Goal: Task Accomplishment & Management: Manage account settings

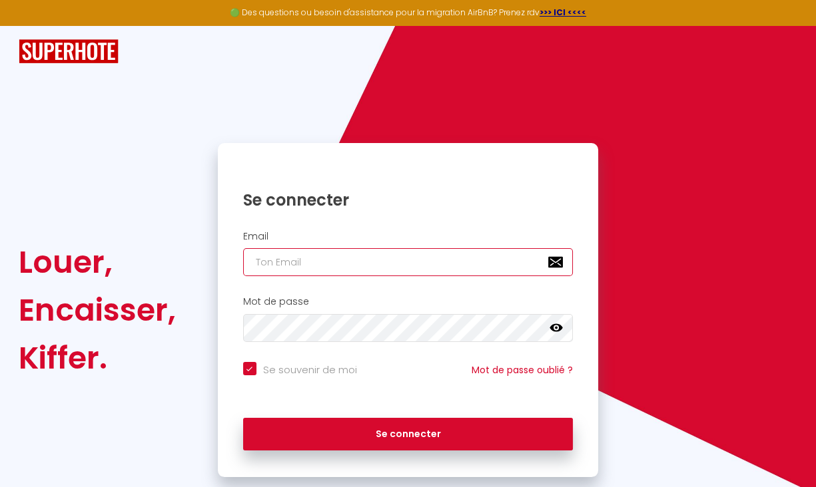
type input "[EMAIL_ADDRESS][DOMAIN_NAME]"
click at [389, 265] on input "[EMAIL_ADDRESS][DOMAIN_NAME]" at bounding box center [408, 262] width 330 height 28
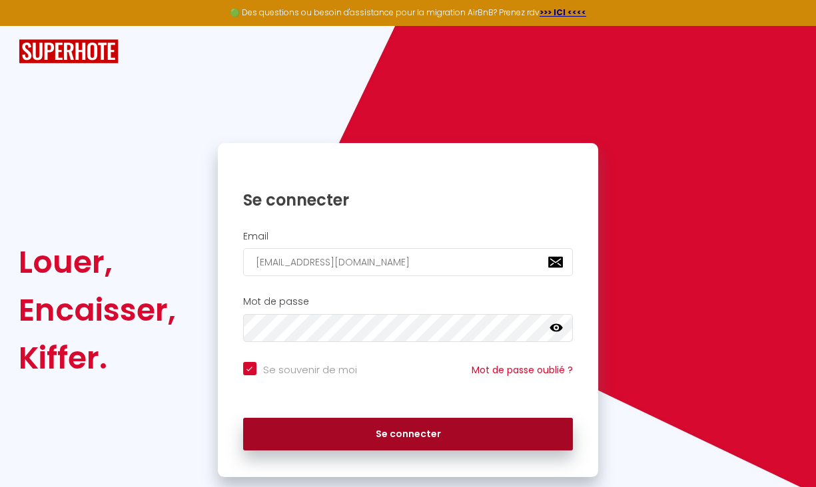
click at [413, 429] on button "Se connecter" at bounding box center [408, 434] width 330 height 33
checkbox input "true"
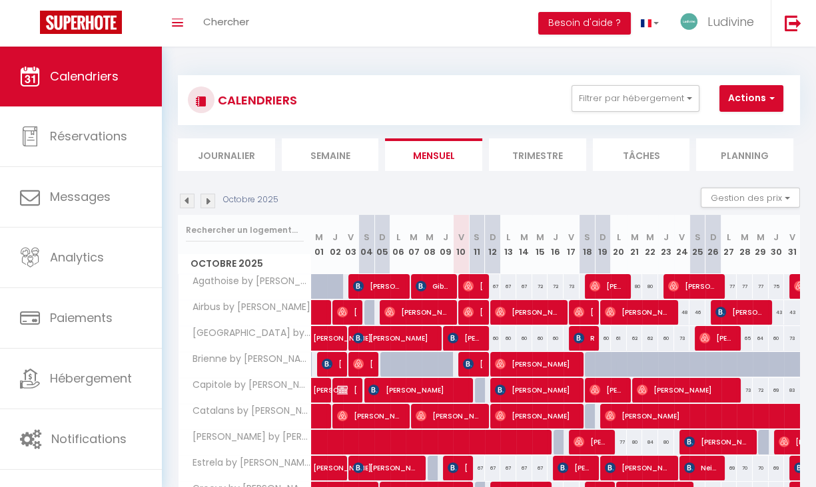
click at [740, 168] on li "Planning" at bounding box center [744, 154] width 97 height 33
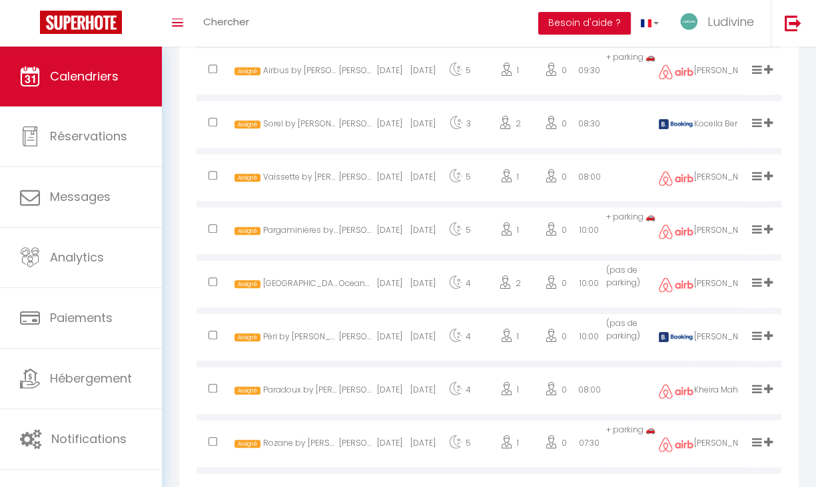
scroll to position [884, 0]
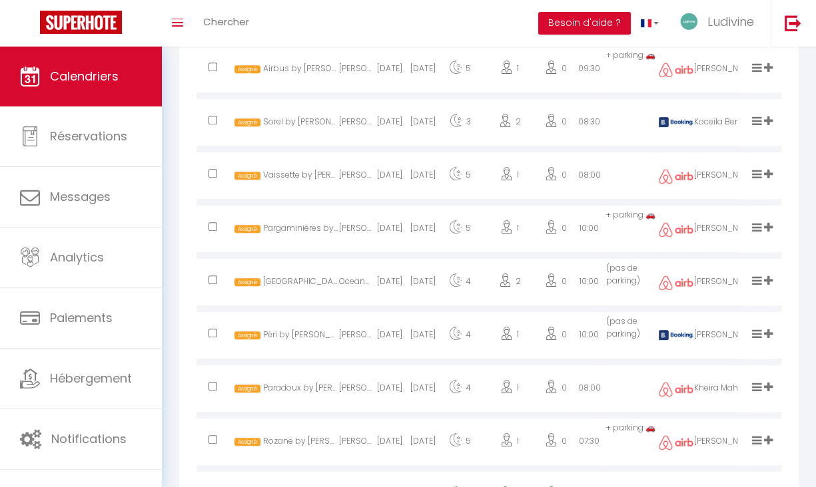
click at [389, 350] on div "[DATE]" at bounding box center [389, 337] width 33 height 43
select select "1"
select select "0"
select select "1"
select select
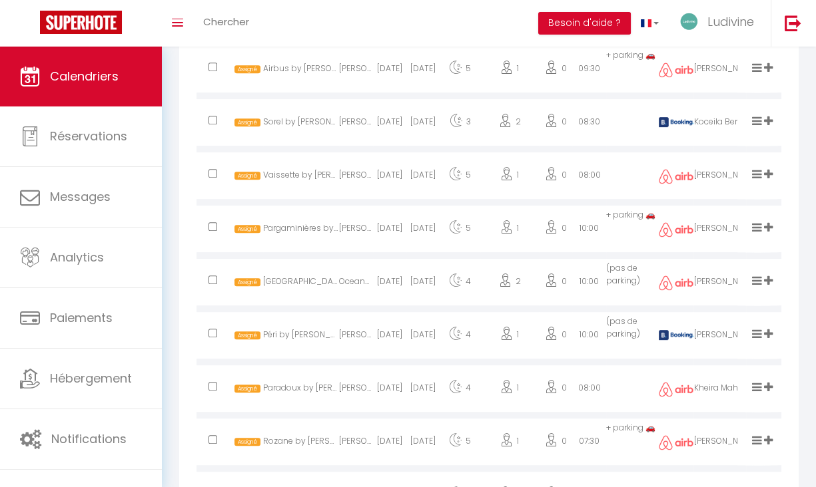
select select
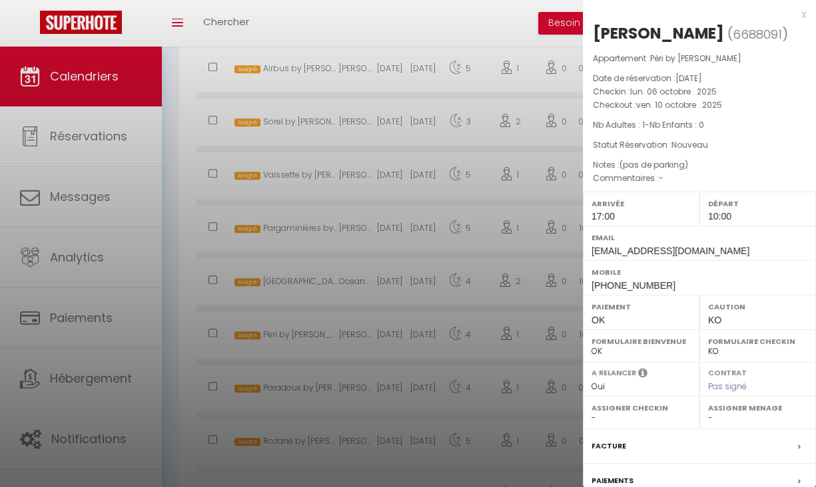
select select "27584"
select select "31768"
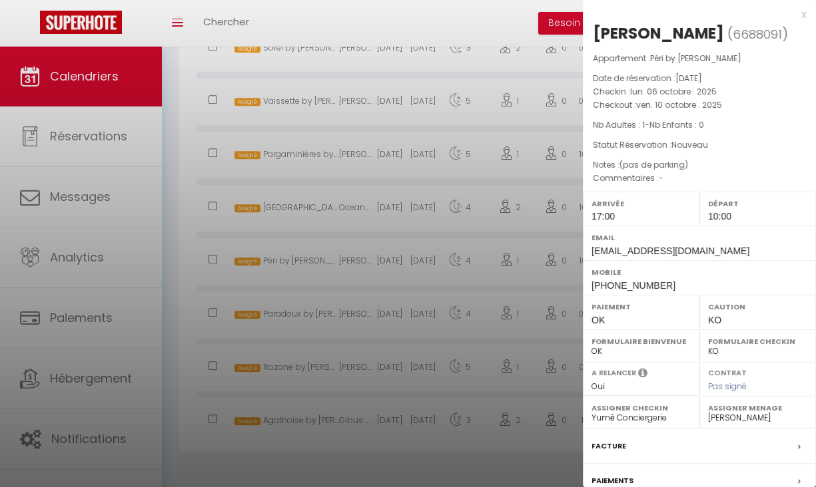
scroll to position [152, 0]
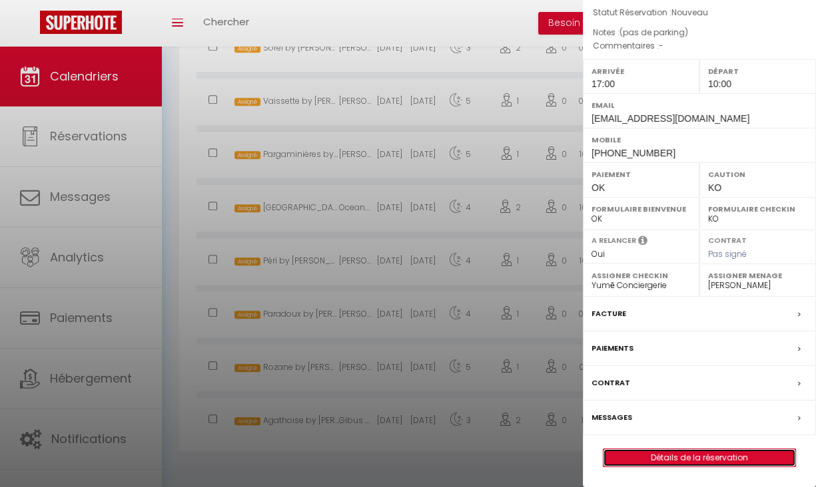
click at [657, 466] on link "Détails de la réservation" at bounding box center [699, 457] width 192 height 17
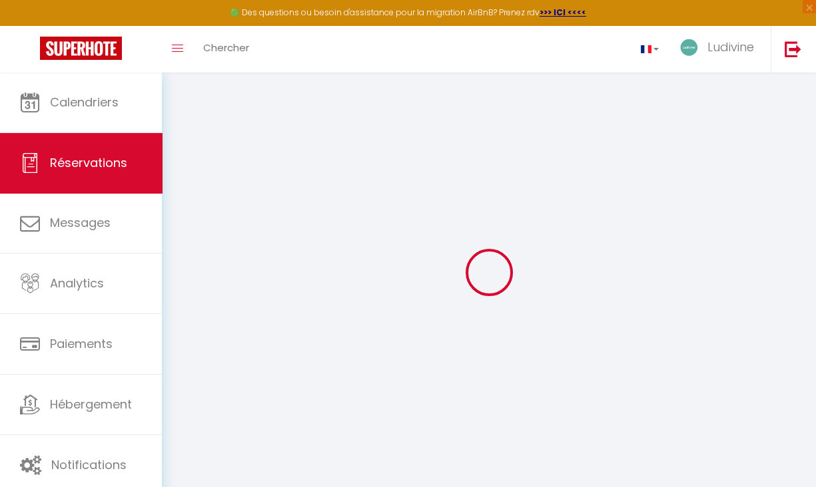
type input "Gergana"
type input "Gyuleva"
type input "[EMAIL_ADDRESS][DOMAIN_NAME]"
type input "[PERSON_NAME][EMAIL_ADDRESS][DOMAIN_NAME]"
type input "[PHONE_NUMBER]"
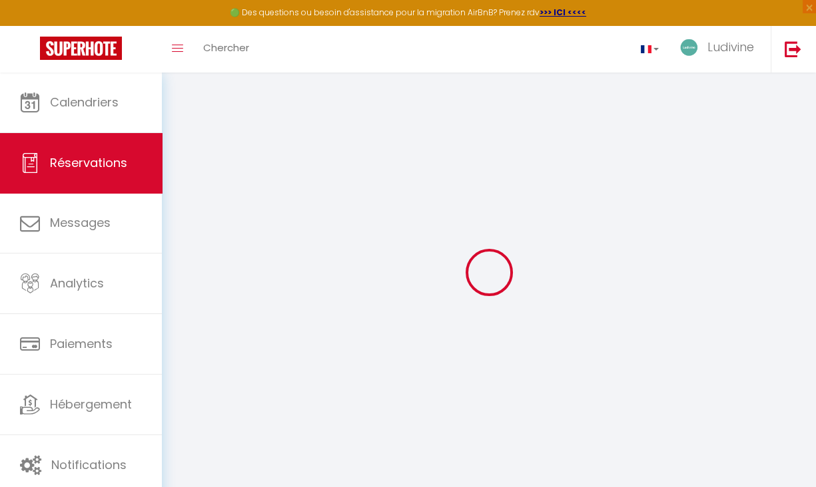
type input "[PHONE_NUMBER]"
type input "6300"
type input "[STREET_ADDRESS]"
type input "Zug"
select select "CH"
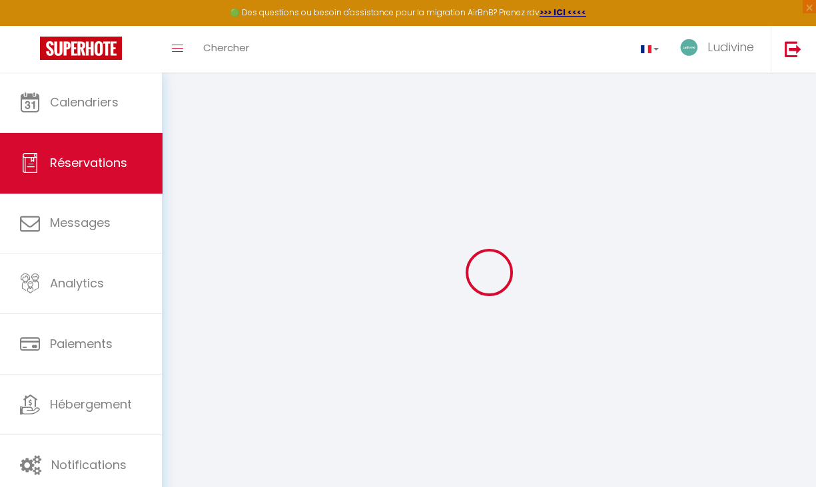
type input "4"
type input "46.24"
type input "3.87"
select select "28280"
select select "1"
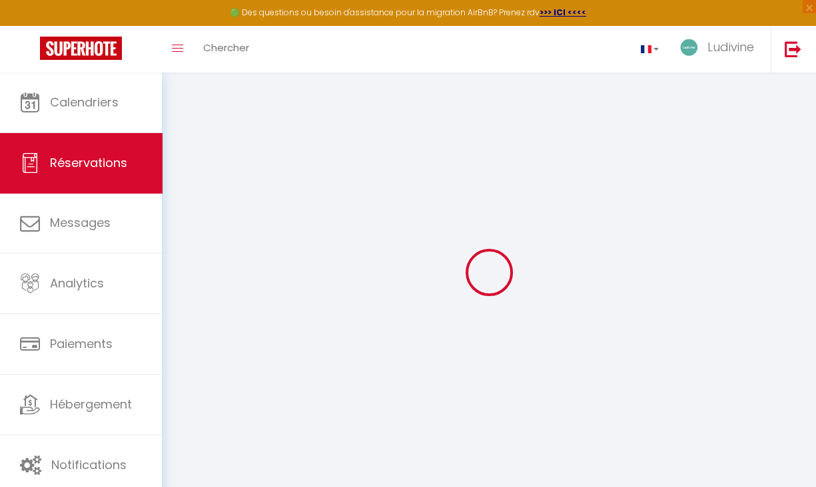
select select
type input "1"
select select "12"
select select
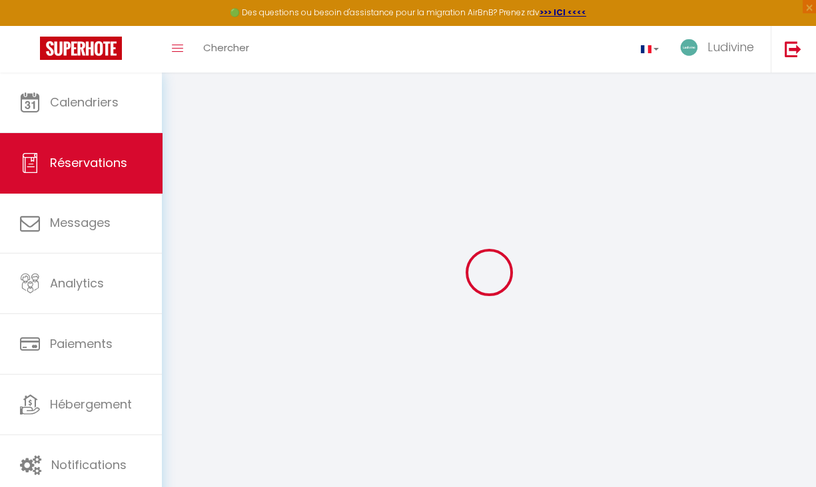
type input "233"
checkbox input "false"
select select "2"
type input "0"
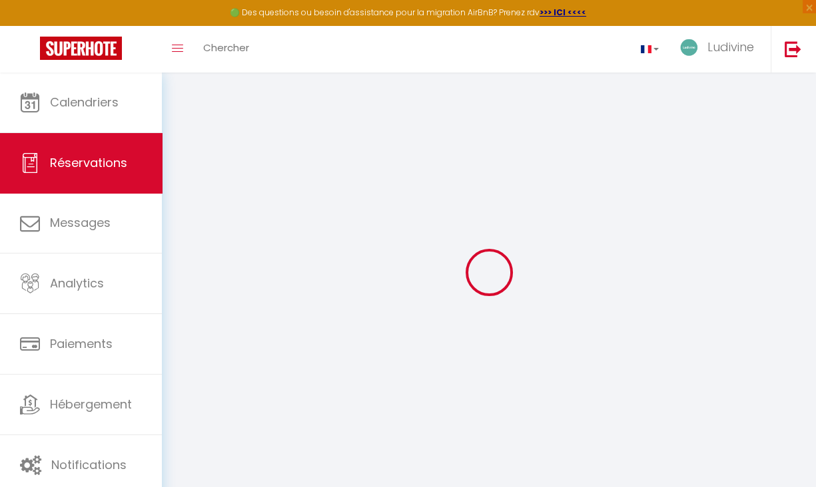
type input "0"
select select
select select "14"
checkbox input "false"
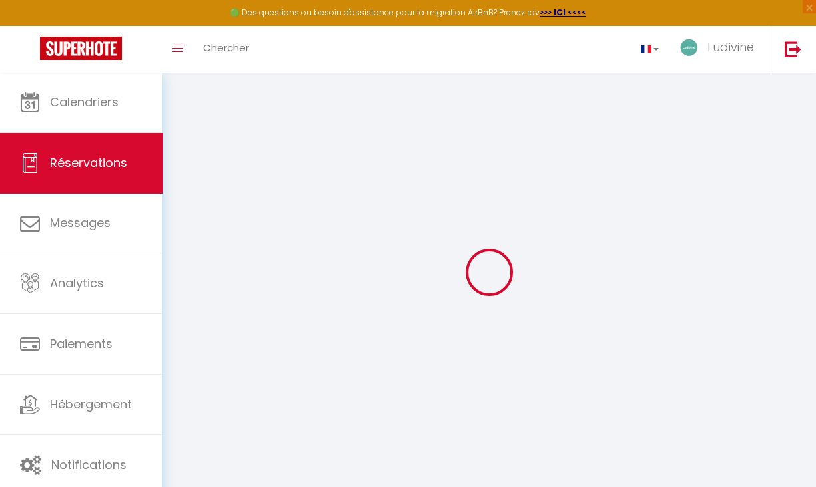
select select
checkbox input "false"
select select
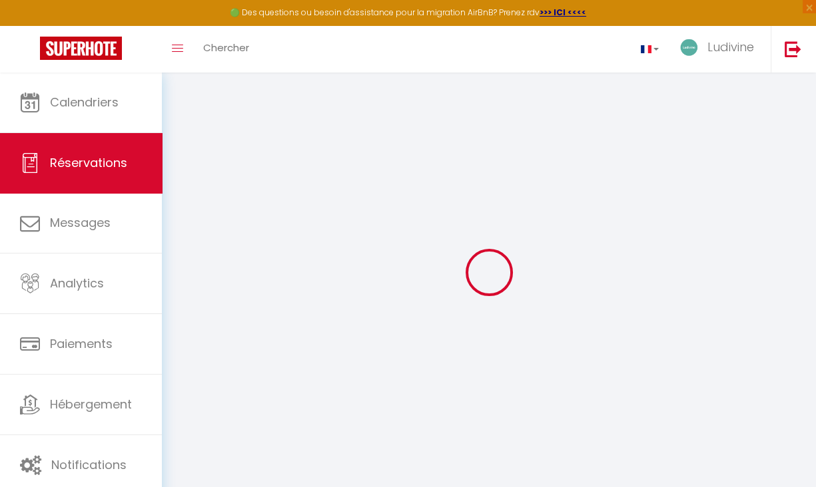
checkbox input "false"
select select
checkbox input "false"
type \?0 "(pas de parking)"
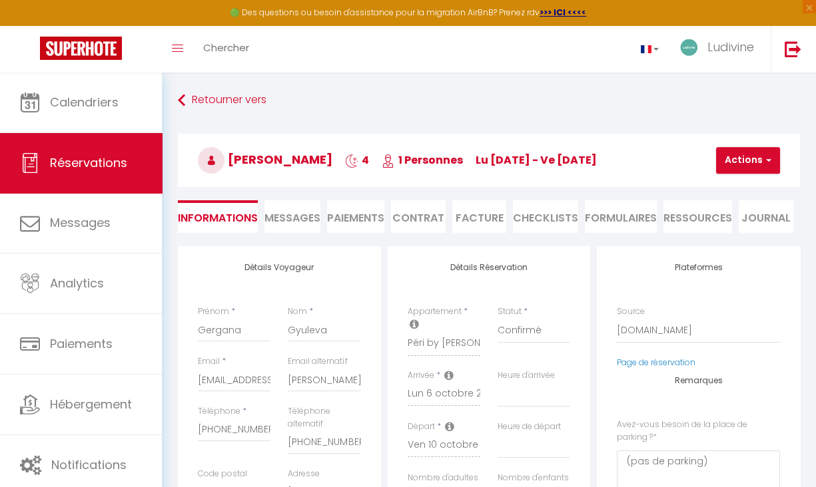
type input "35"
type input "4.6"
select select
checkbox input "false"
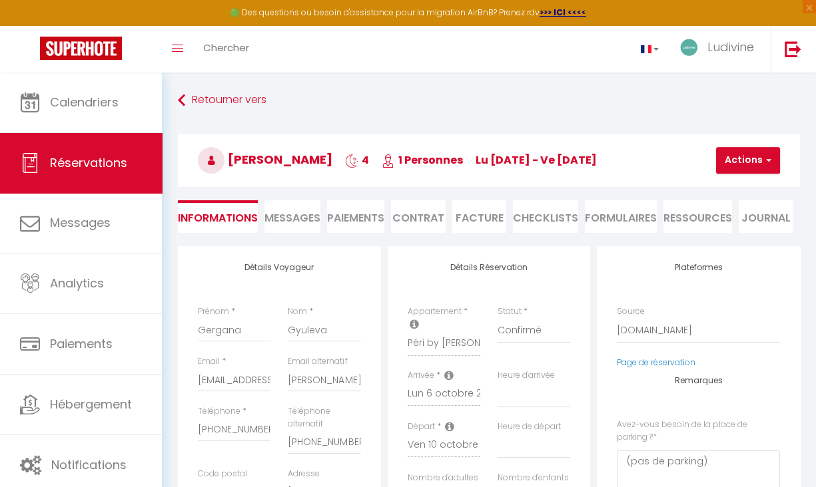
select select "17:00"
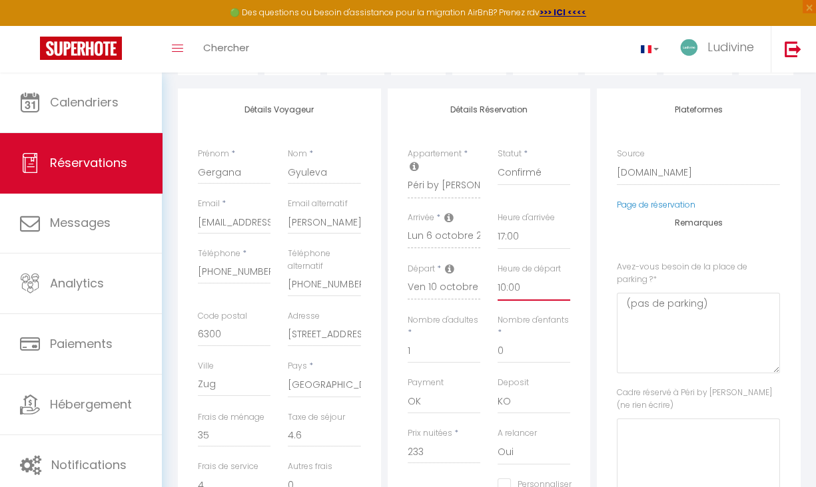
click at [510, 276] on select "00:00 00:30 01:00 01:30 02:00 02:30 03:00 03:30 04:00 04:30 05:00 05:30 06:00 0…" at bounding box center [533, 288] width 73 height 25
select select "11:00"
click at [497, 276] on select "00:00 00:30 01:00 01:30 02:00 02:30 03:00 03:30 04:00 04:30 05:00 05:30 06:00 0…" at bounding box center [533, 288] width 73 height 25
checkbox input "false"
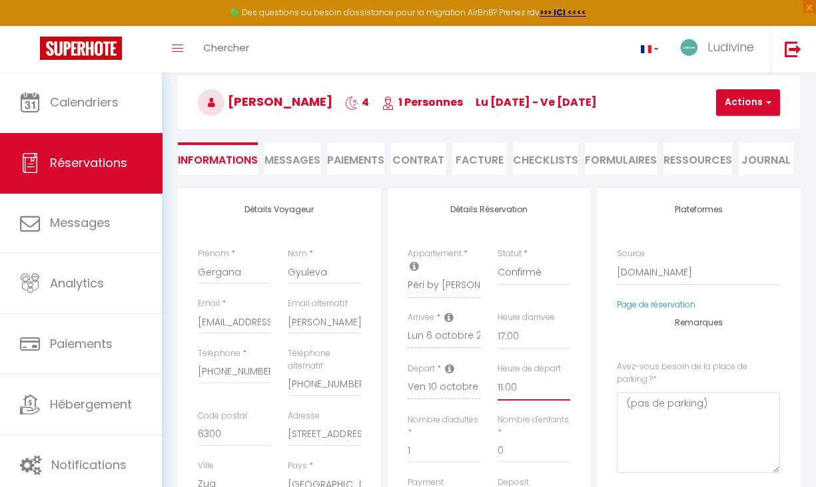
scroll to position [54, 0]
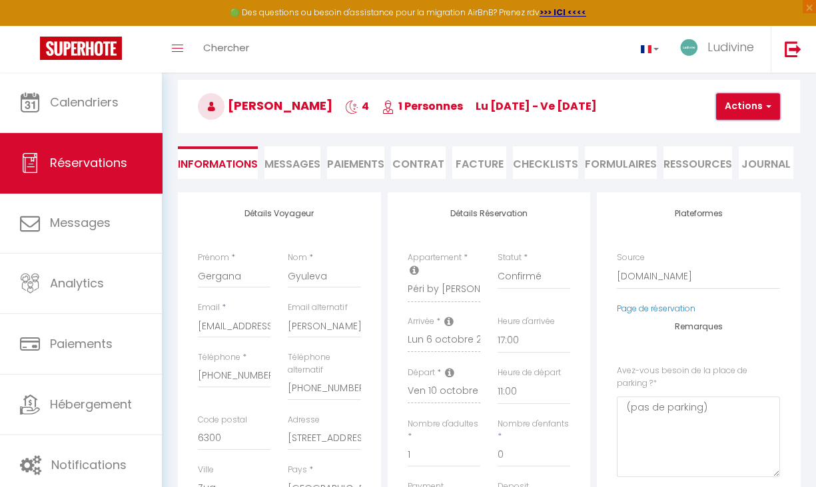
click at [748, 109] on button "Actions" at bounding box center [748, 106] width 64 height 27
click at [748, 130] on link "Enregistrer" at bounding box center [758, 135] width 105 height 17
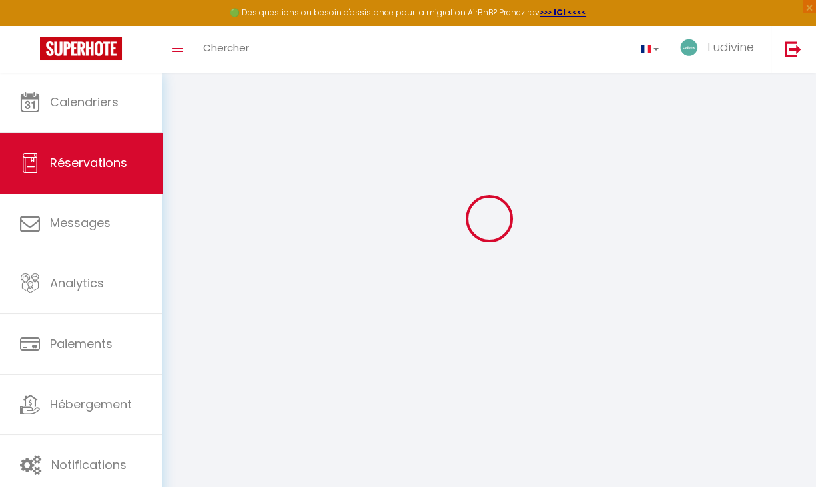
select select "not_cancelled"
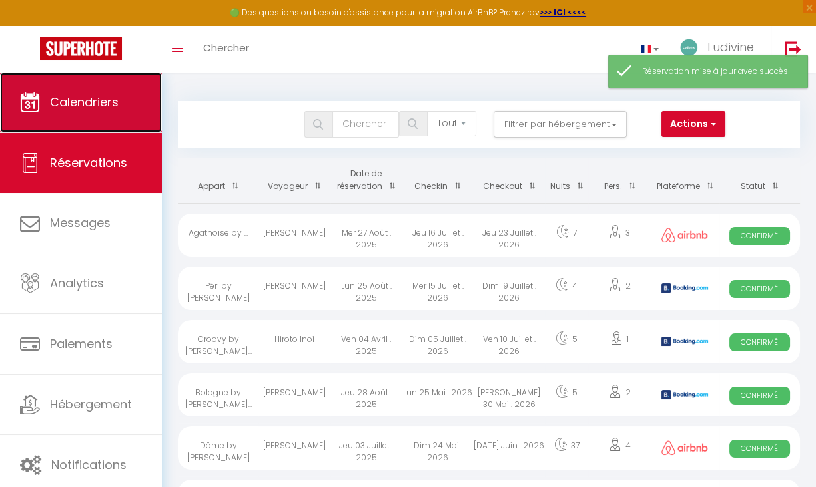
click at [86, 95] on span "Calendriers" at bounding box center [84, 102] width 69 height 17
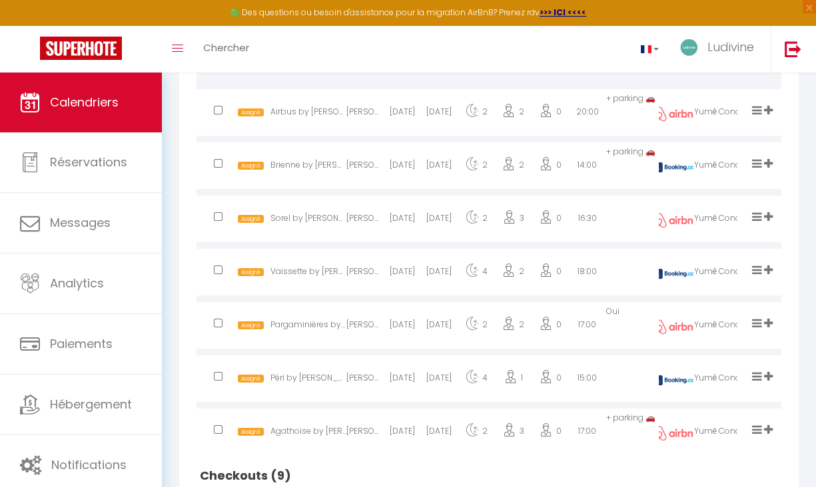
scroll to position [395, 0]
